Goal: Task Accomplishment & Management: Manage account settings

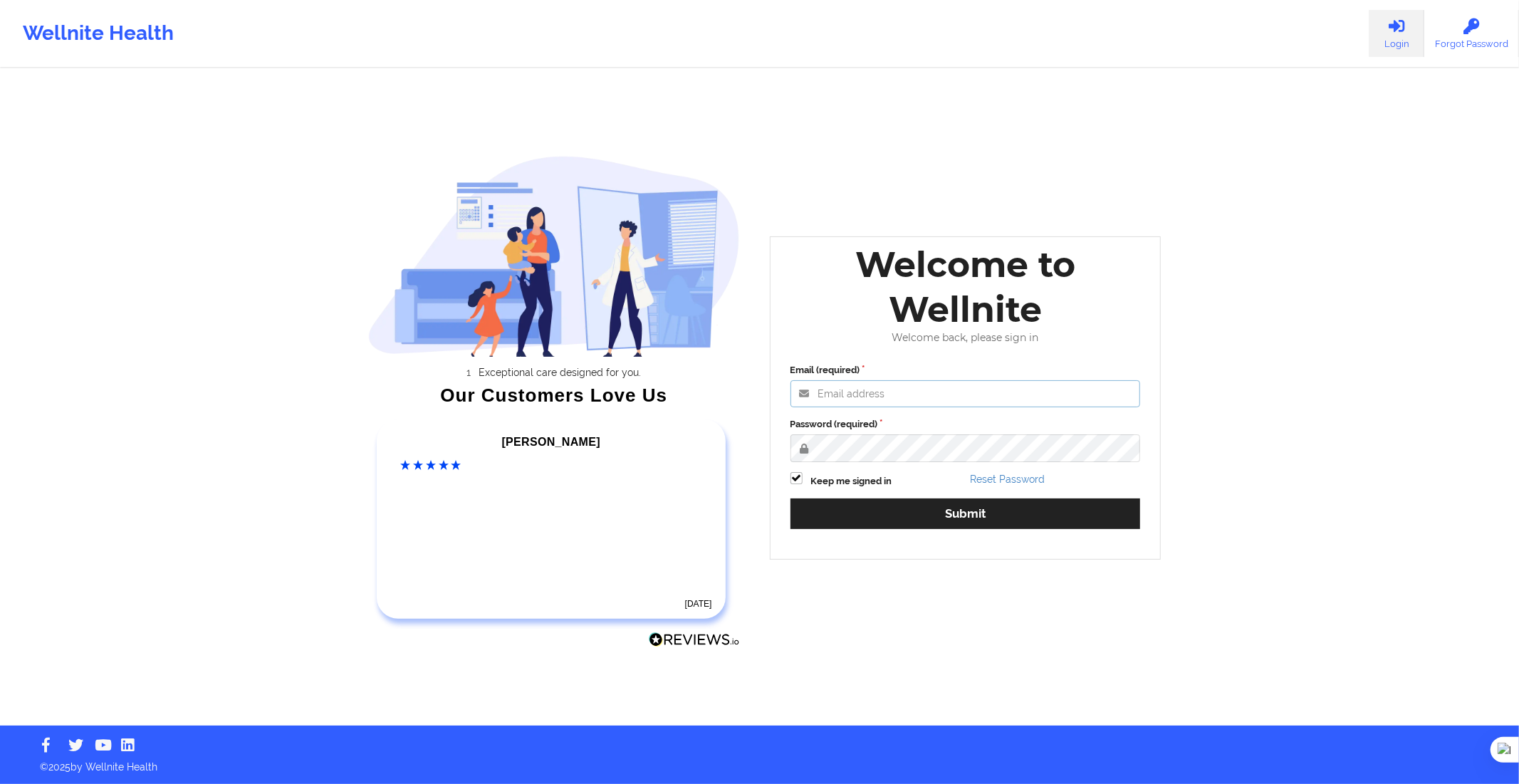
type input "[PERSON_NAME][EMAIL_ADDRESS][DOMAIN_NAME]"
click at [999, 486] on div "Reset Password" at bounding box center [1054, 480] width 180 height 17
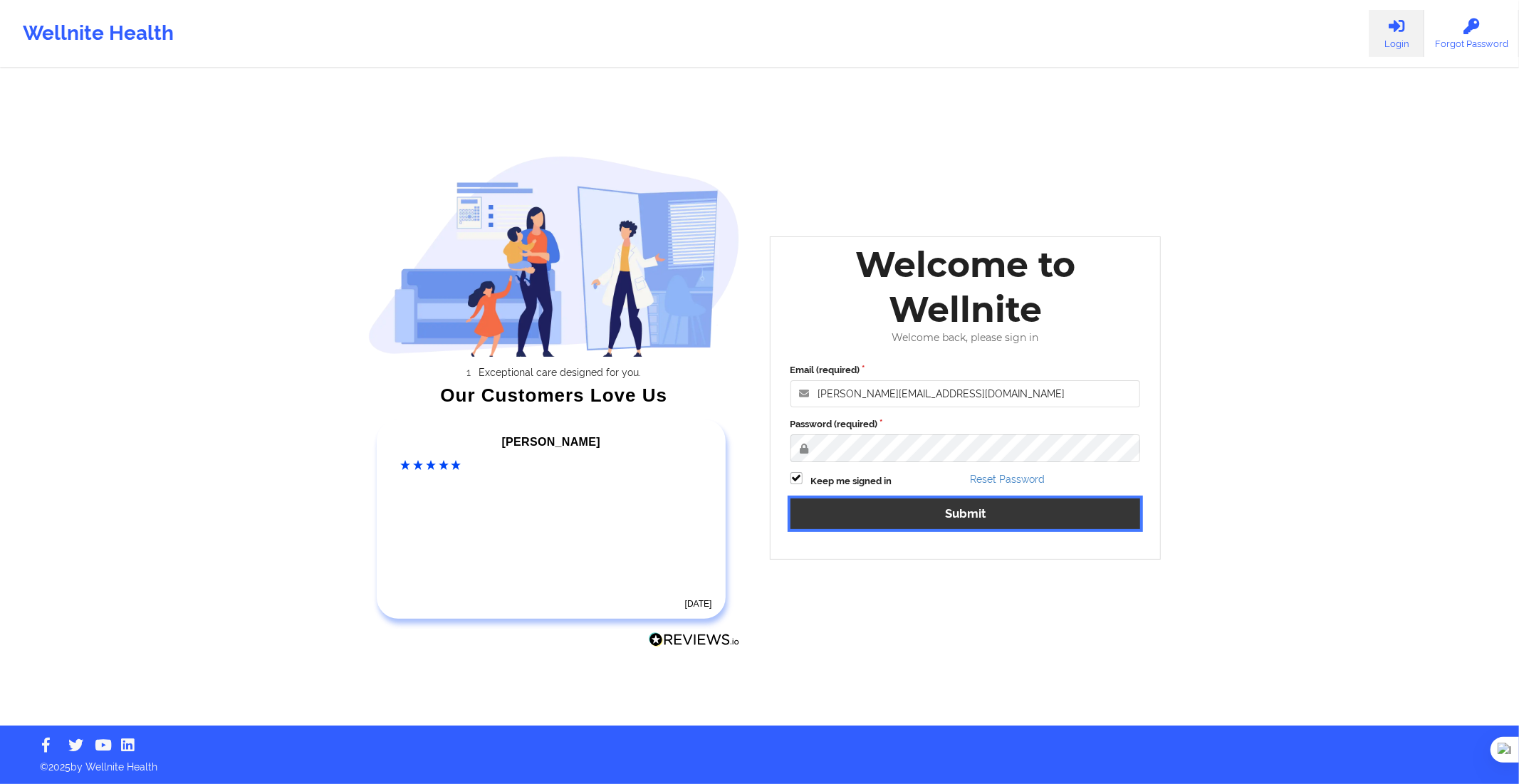
click at [1012, 514] on button "Submit" at bounding box center [966, 513] width 351 height 31
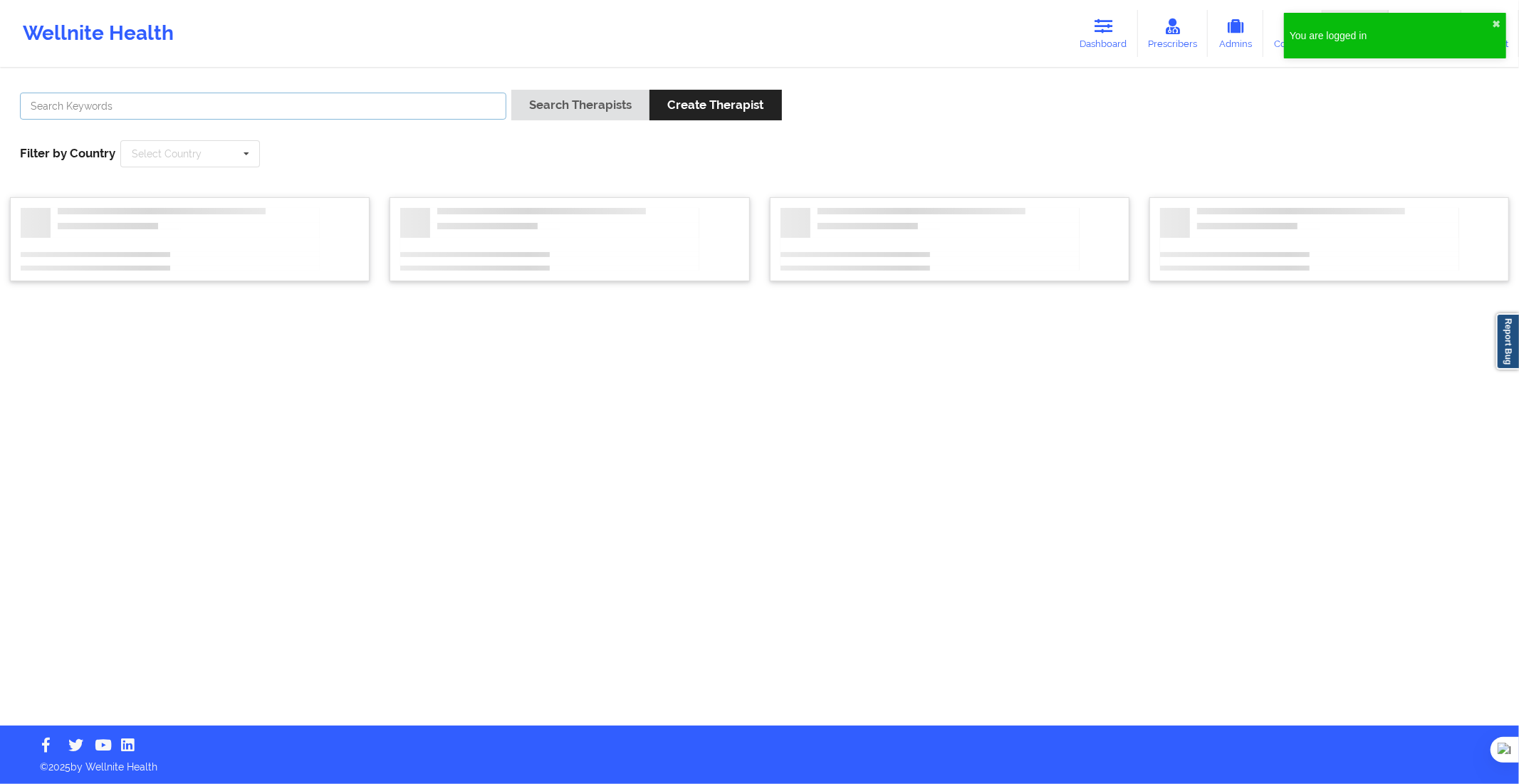
click at [482, 115] on input "text" at bounding box center [263, 106] width 486 height 27
paste input "[PERSON_NAME] [PERSON_NAME]"
type input "[PERSON_NAME] [PERSON_NAME]"
click at [553, 104] on button "Search Therapists" at bounding box center [580, 105] width 138 height 31
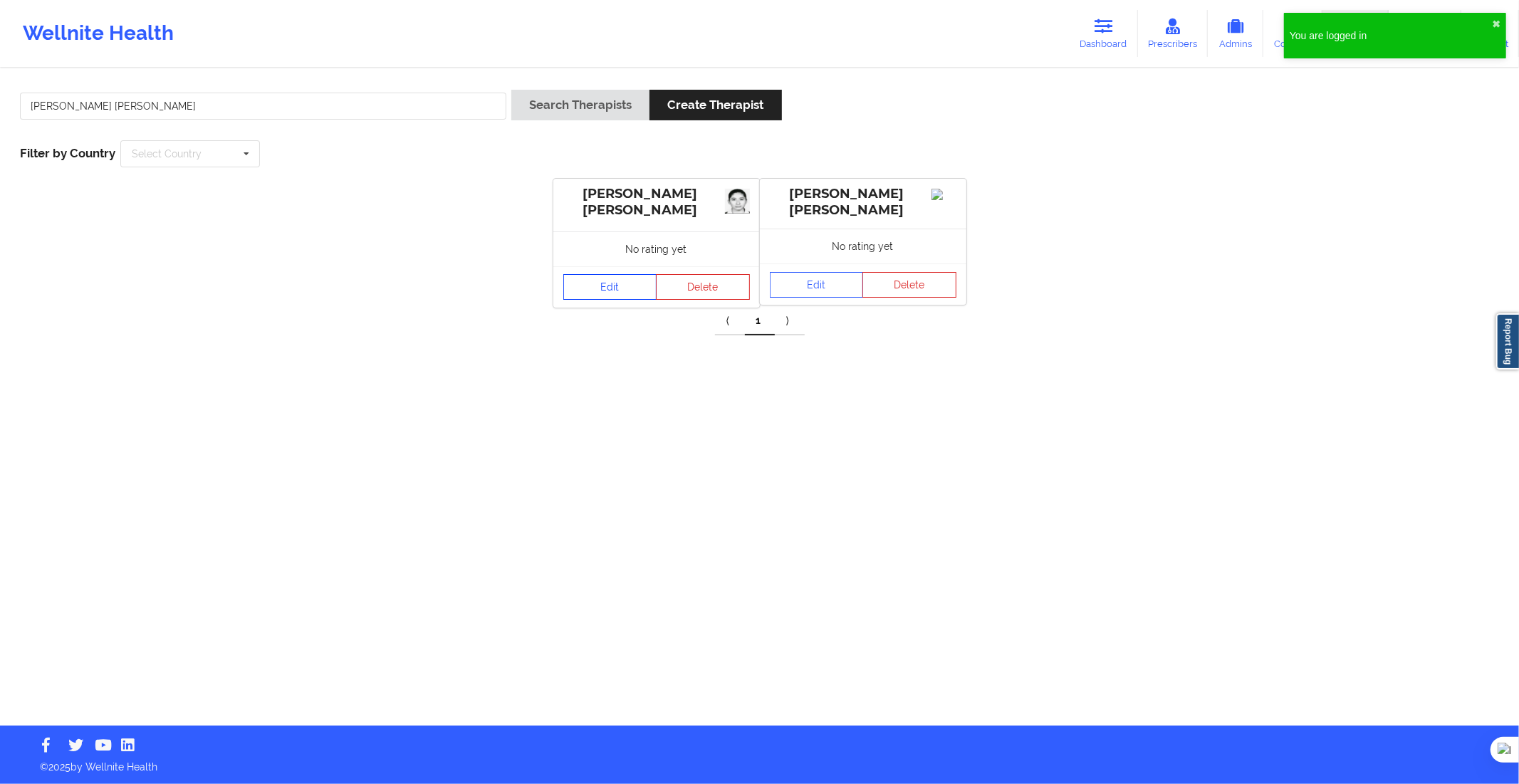
click at [621, 281] on link "Edit" at bounding box center [610, 286] width 94 height 25
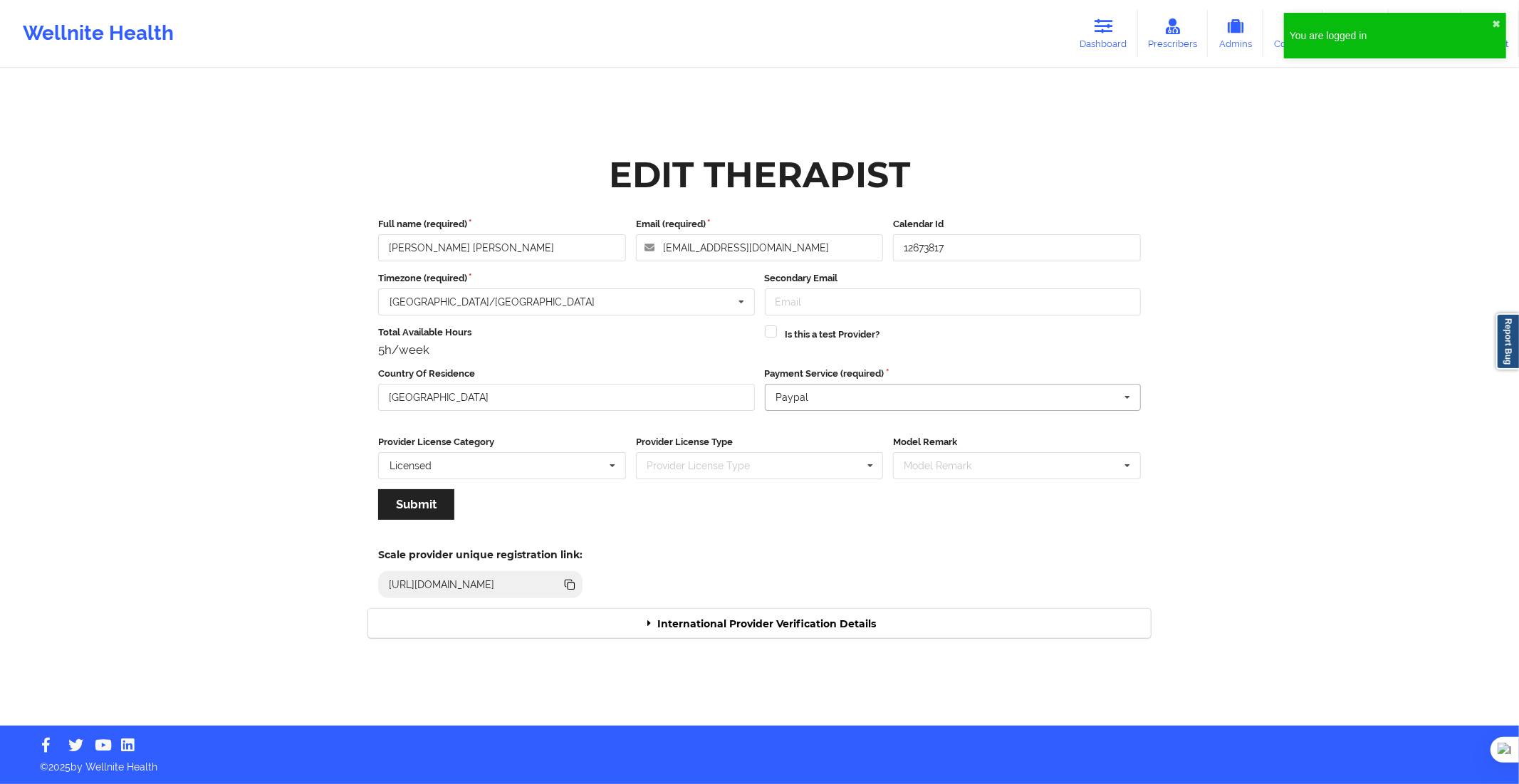
click at [925, 402] on input "text" at bounding box center [953, 396] width 375 height 25
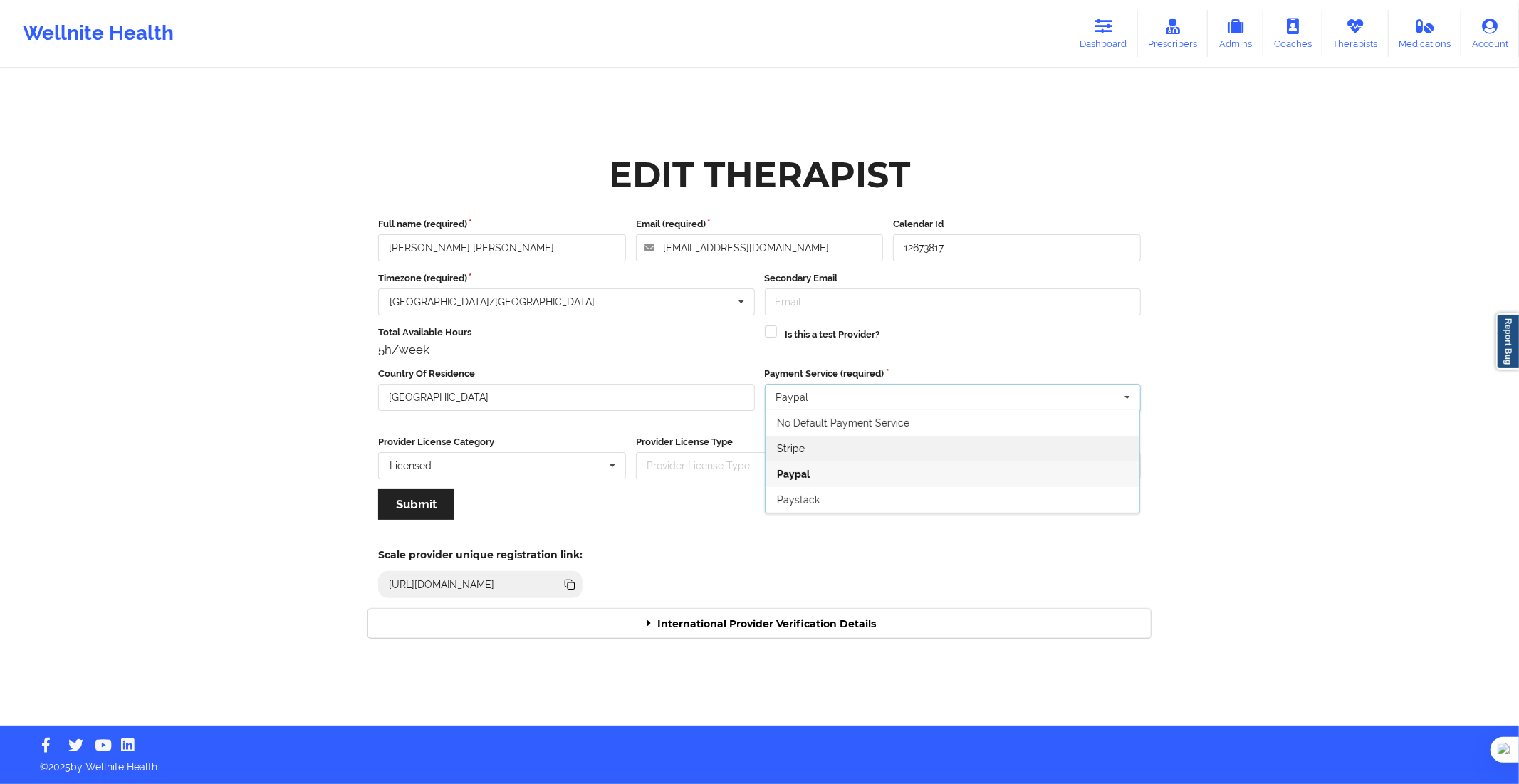
click at [788, 449] on span "Stripe" at bounding box center [791, 449] width 28 height 11
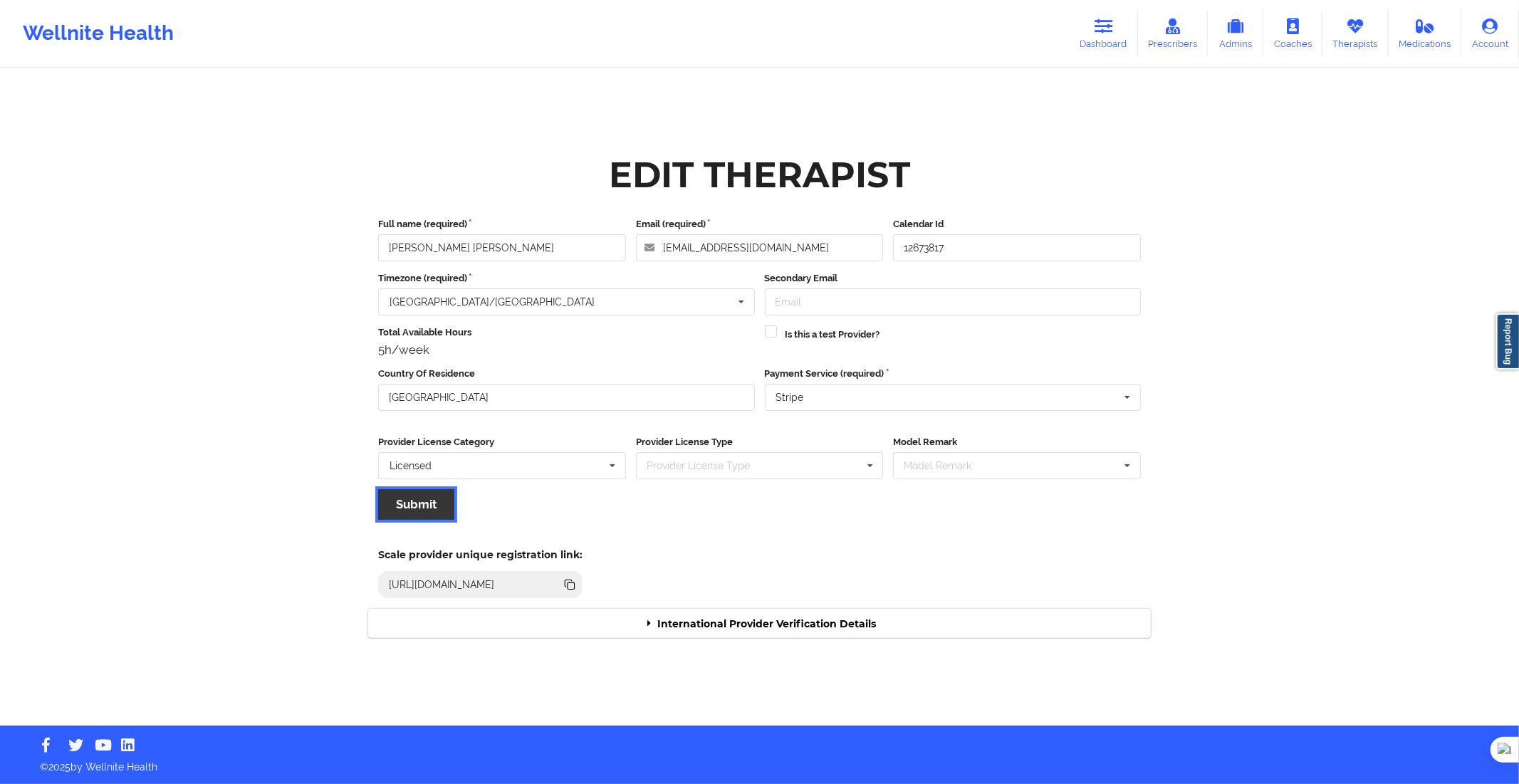
click at [427, 504] on button "Submit" at bounding box center [417, 504] width 77 height 31
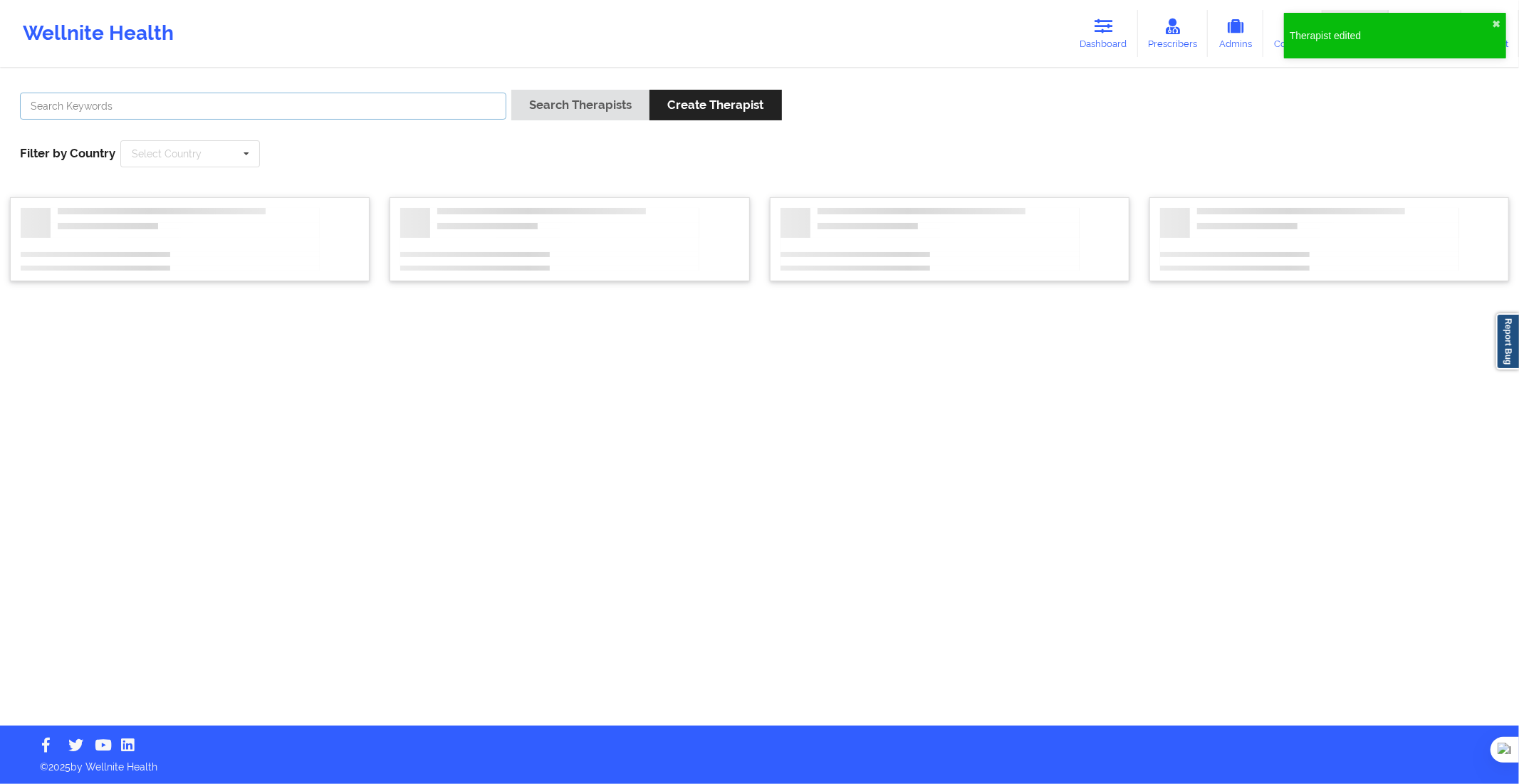
click at [411, 93] on input "text" at bounding box center [263, 106] width 486 height 27
paste input "[PERSON_NAME] [PERSON_NAME]"
type input "[PERSON_NAME] [PERSON_NAME]"
click at [523, 108] on button "Search Therapists" at bounding box center [580, 105] width 138 height 31
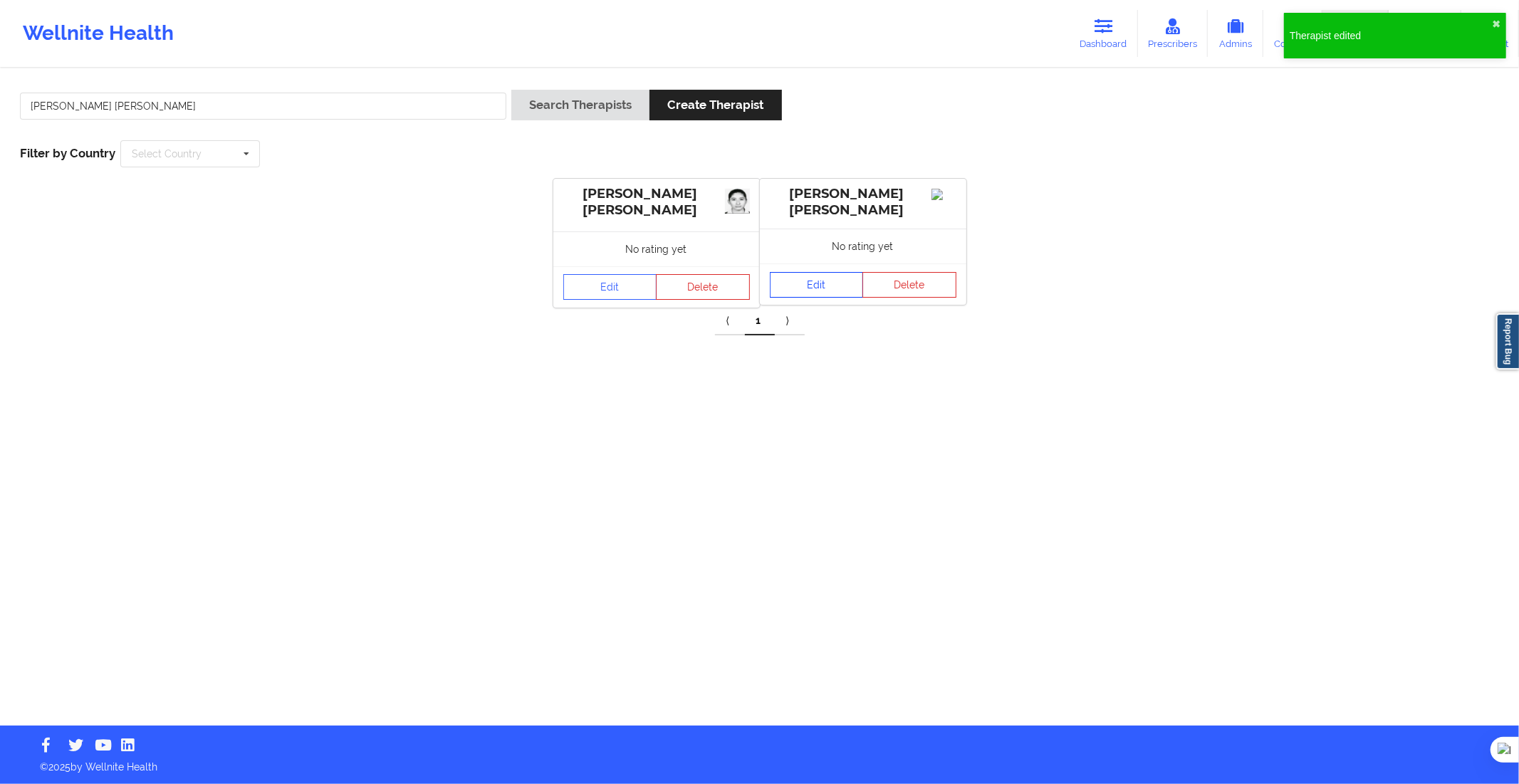
click at [811, 291] on link "Edit" at bounding box center [817, 284] width 94 height 25
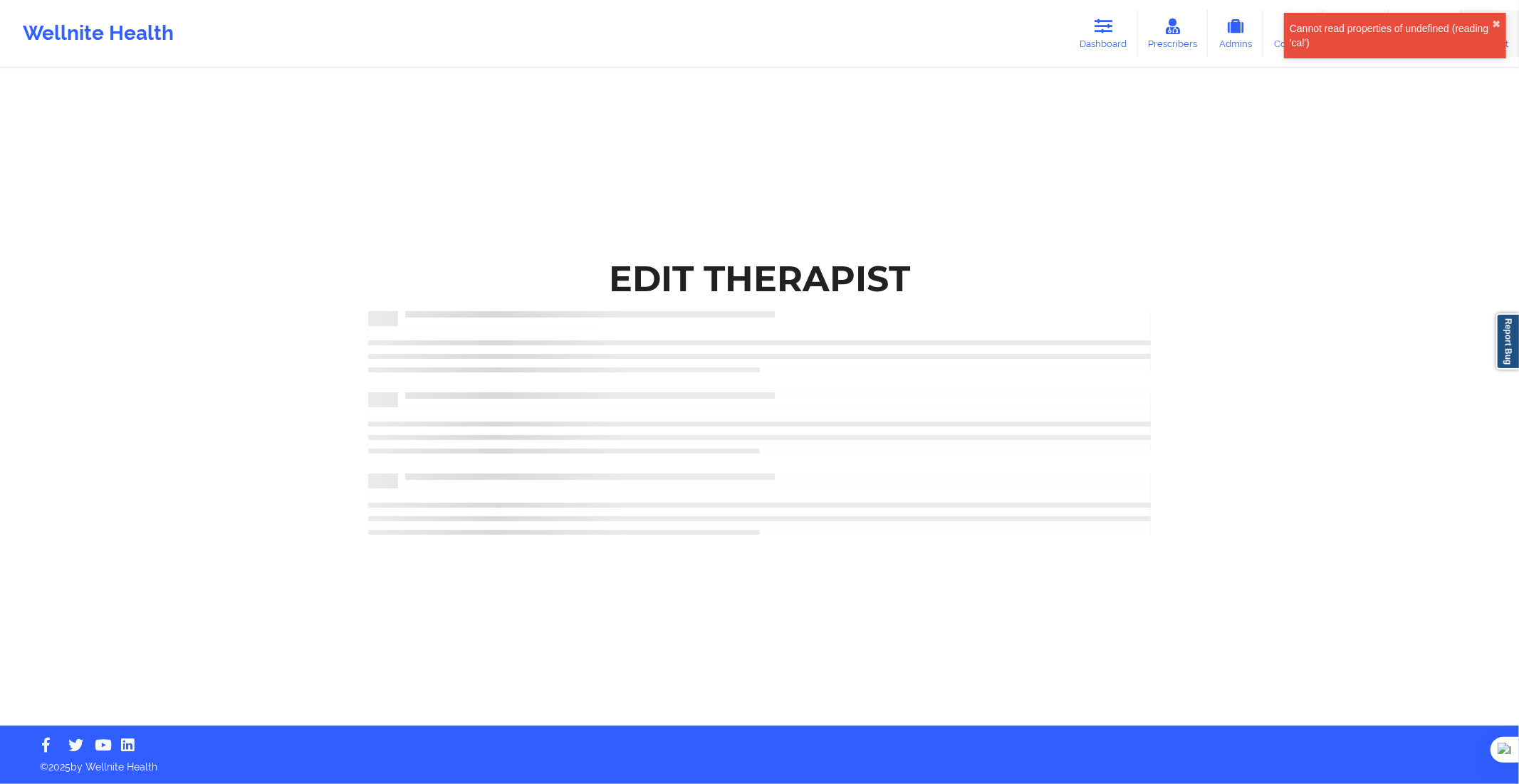
click at [1493, 17] on div "Cannot read properties of undefined (reading 'cal') ✖︎" at bounding box center [1396, 36] width 222 height 46
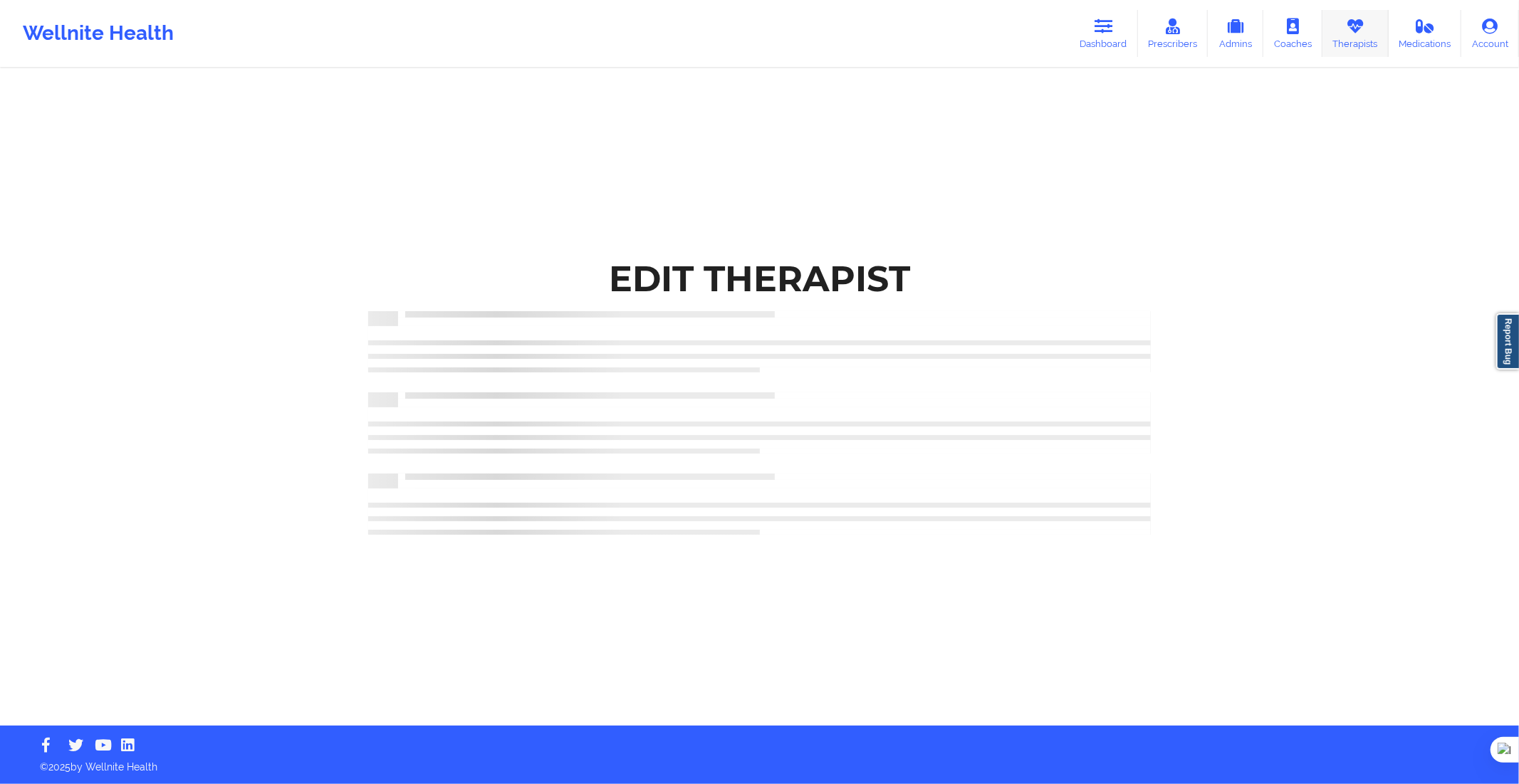
click at [1371, 37] on link "Therapists" at bounding box center [1355, 34] width 66 height 47
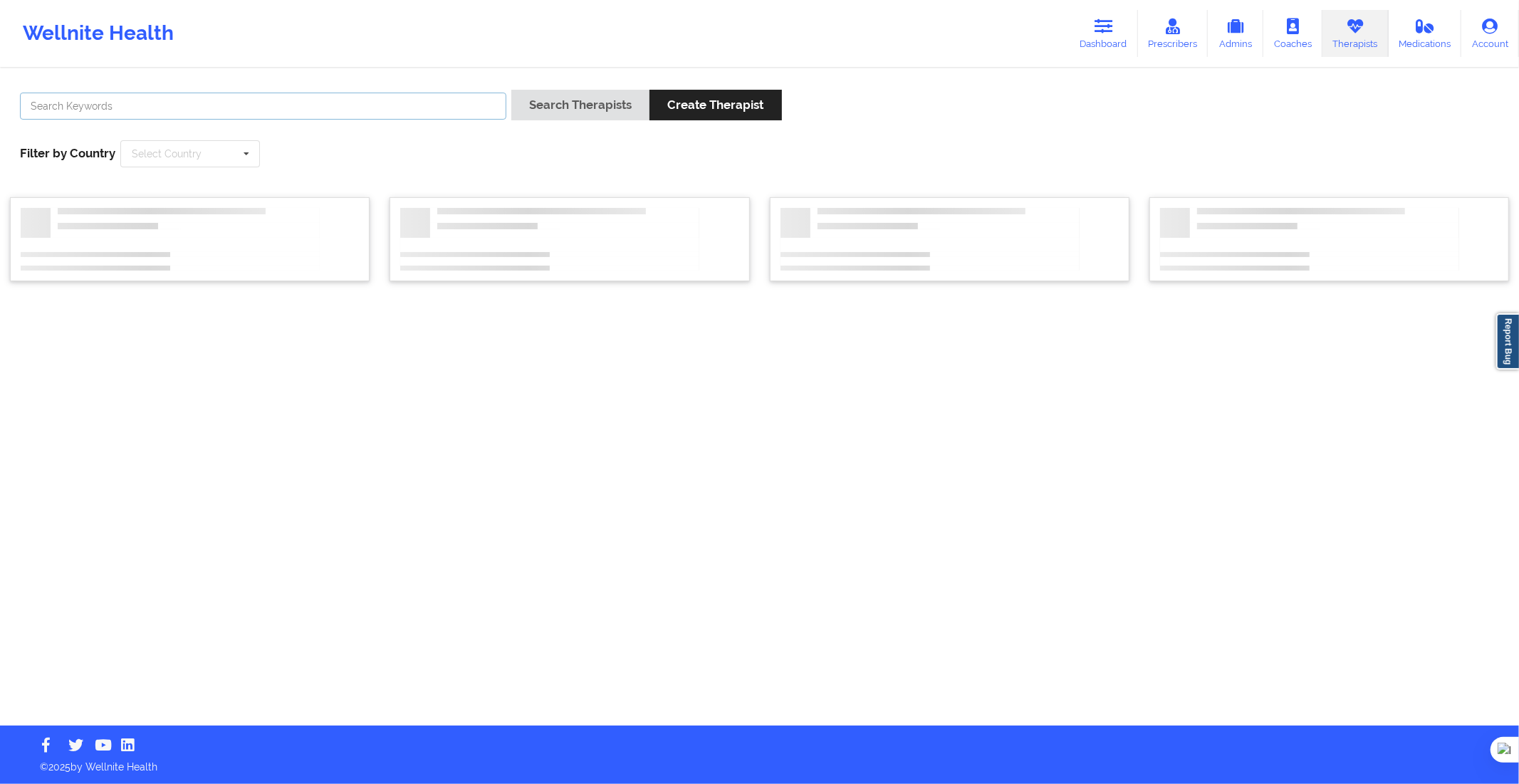
drag, startPoint x: 441, startPoint y: 118, endPoint x: 456, endPoint y: 115, distance: 15.3
click at [441, 118] on input "text" at bounding box center [263, 106] width 486 height 27
paste input "[PERSON_NAME]"
type input "[PERSON_NAME]"
click at [534, 109] on button "Search Therapists" at bounding box center [580, 105] width 138 height 31
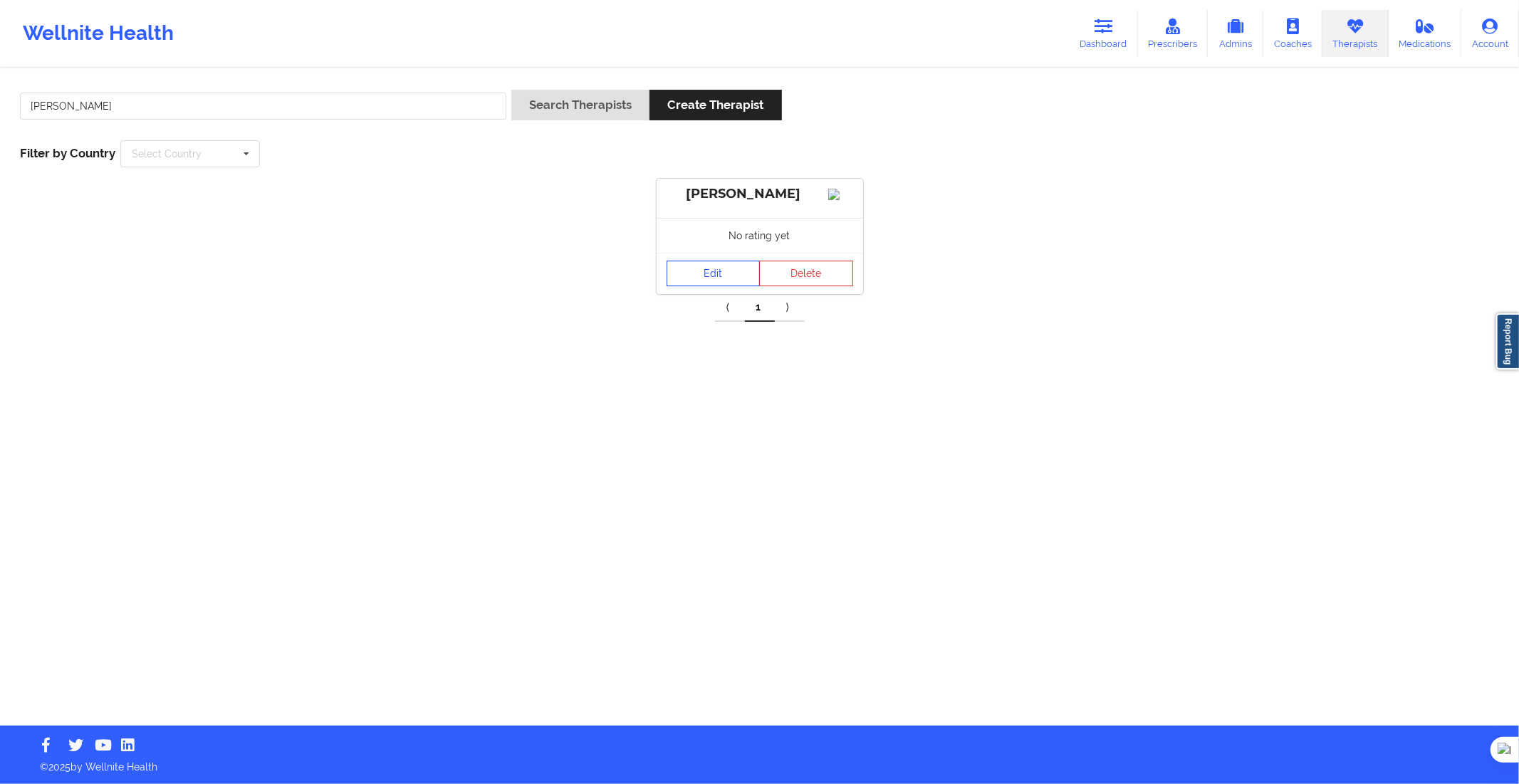
click at [710, 282] on link "Edit" at bounding box center [713, 273] width 94 height 25
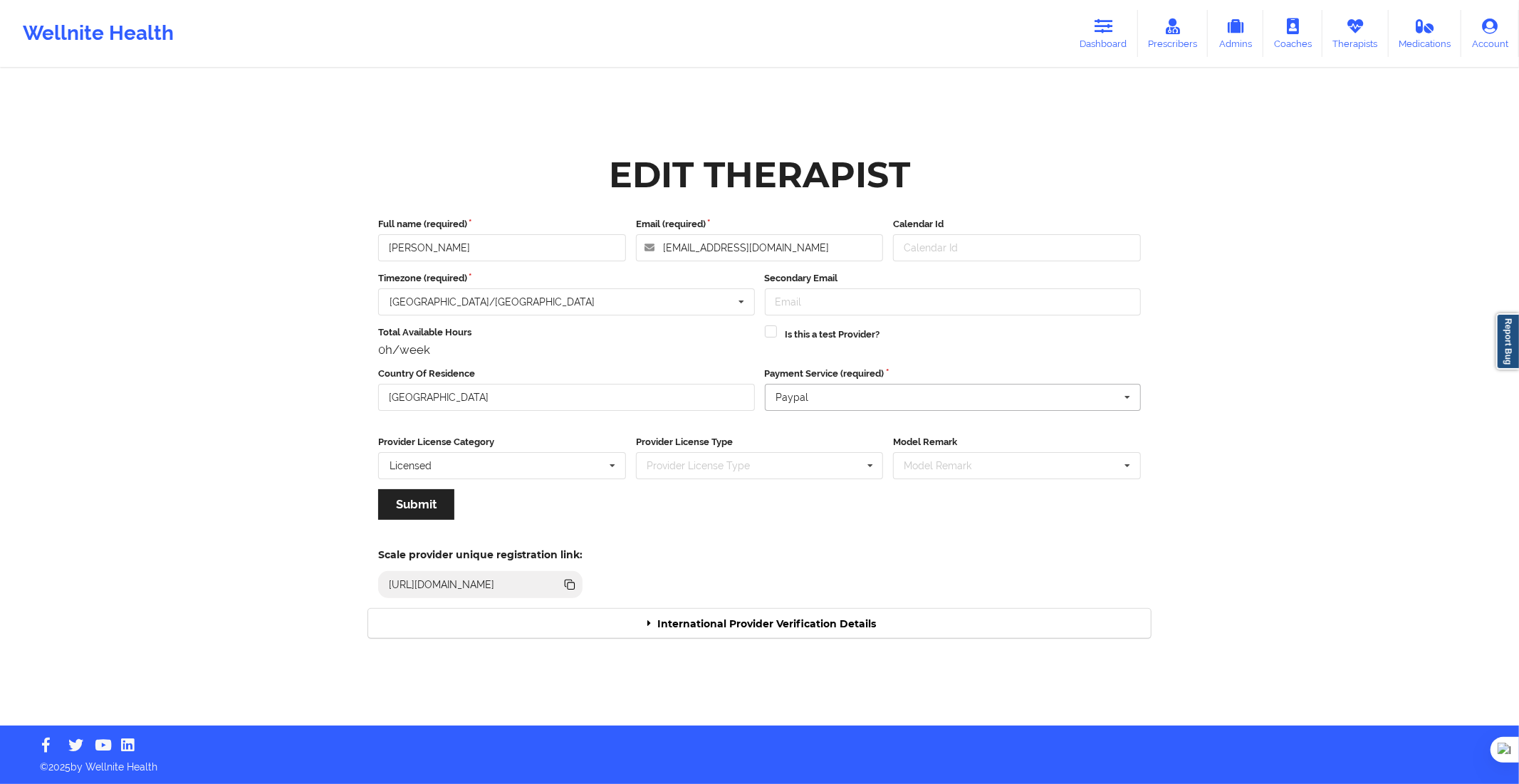
click at [841, 406] on input "text" at bounding box center [953, 396] width 375 height 25
click at [836, 451] on div "Stripe" at bounding box center [953, 448] width 374 height 25
click at [418, 504] on button "Submit" at bounding box center [417, 504] width 77 height 31
